Goal: Check status: Check status

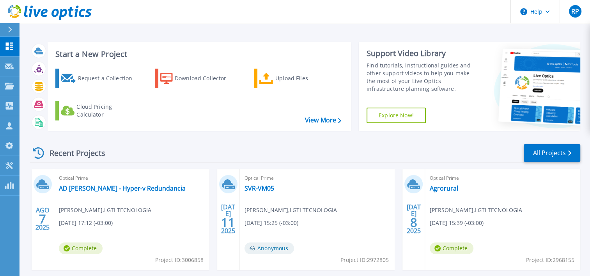
drag, startPoint x: 154, startPoint y: 198, endPoint x: 154, endPoint y: 192, distance: 5.5
click at [154, 197] on div "Optical Prime AD [PERSON_NAME] - Hyper-v Redundancia [PERSON_NAME] , LGTI TECNO…" at bounding box center [131, 219] width 155 height 101
click at [154, 190] on link "AD [PERSON_NAME] - Hyper-v Redundancia" at bounding box center [122, 188] width 127 height 8
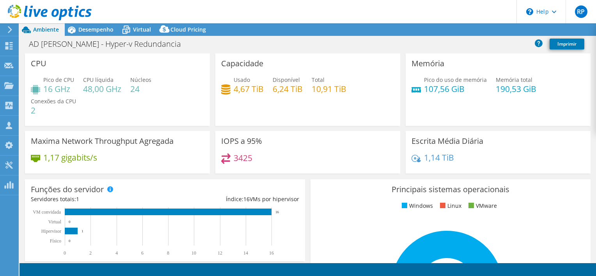
select select "USD"
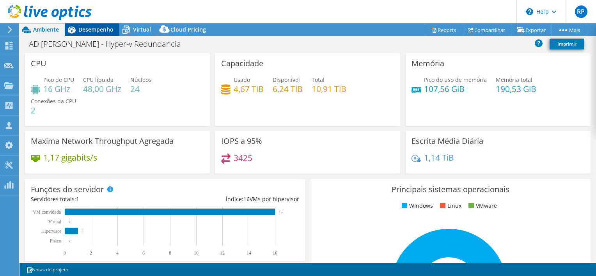
click at [97, 28] on span "Desempenho" at bounding box center [95, 29] width 35 height 7
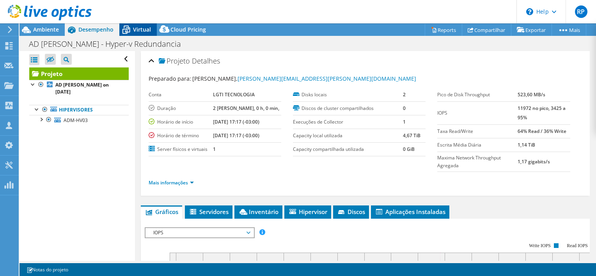
click at [134, 27] on span "Virtual" at bounding box center [142, 29] width 18 height 7
